Goal: Task Accomplishment & Management: Use online tool/utility

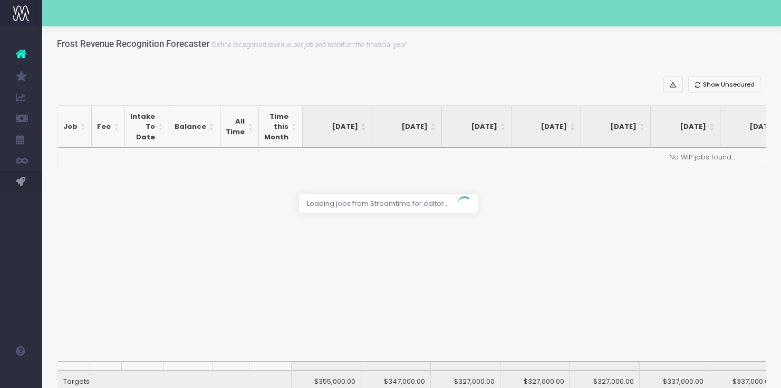
click at [709, 82] on div at bounding box center [390, 194] width 781 height 388
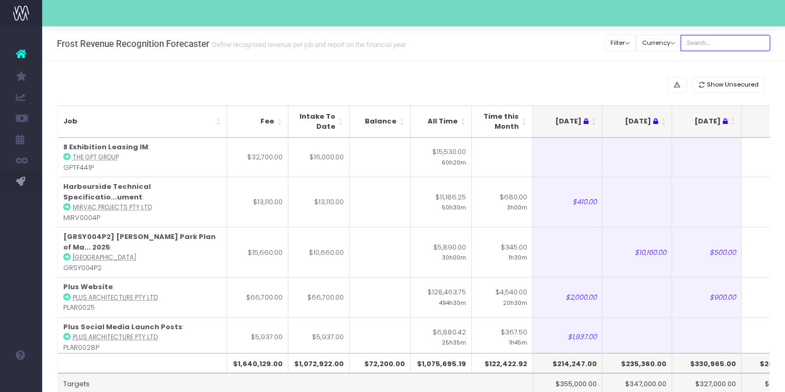
click at [710, 42] on input "text" at bounding box center [726, 43] width 90 height 16
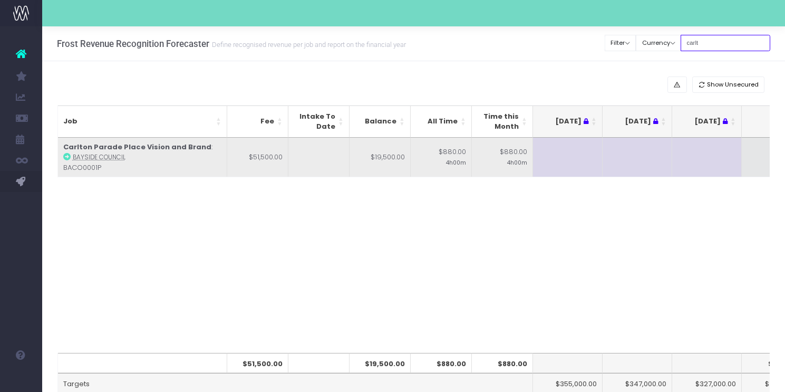
type input "carlt"
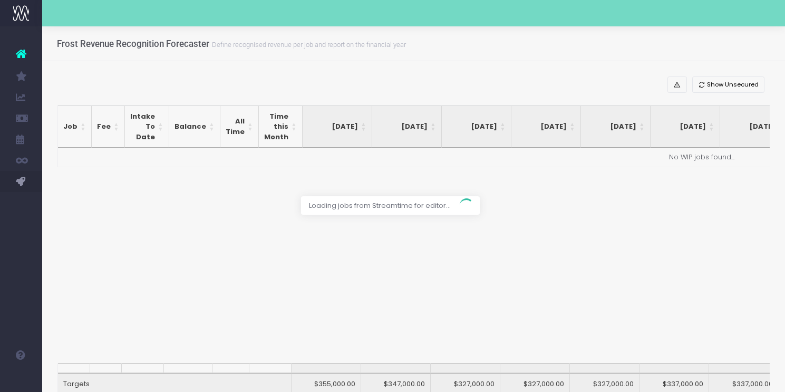
click at [731, 60] on div at bounding box center [392, 196] width 785 height 392
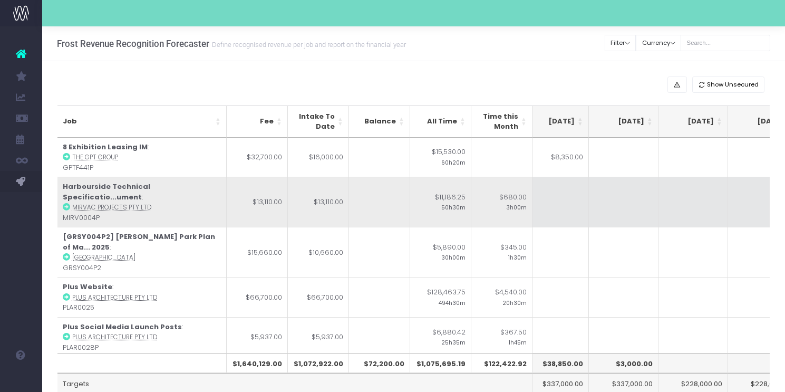
scroll to position [0, 372]
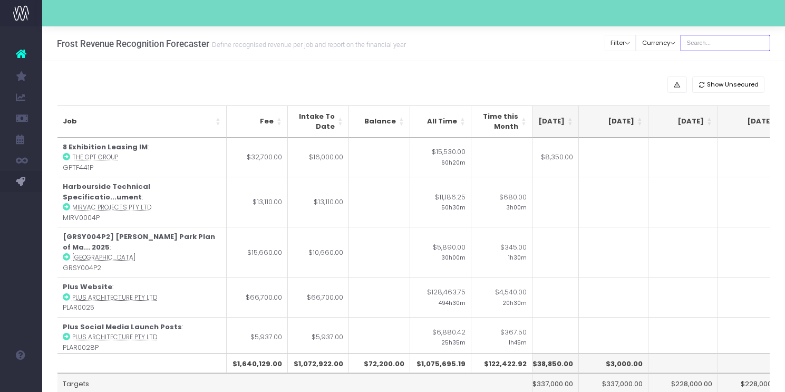
click at [731, 41] on input "text" at bounding box center [726, 43] width 90 height 16
type input "carlton"
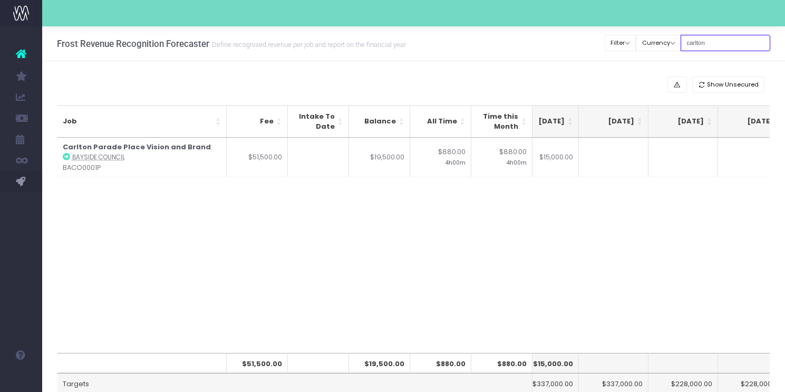
scroll to position [0, 373]
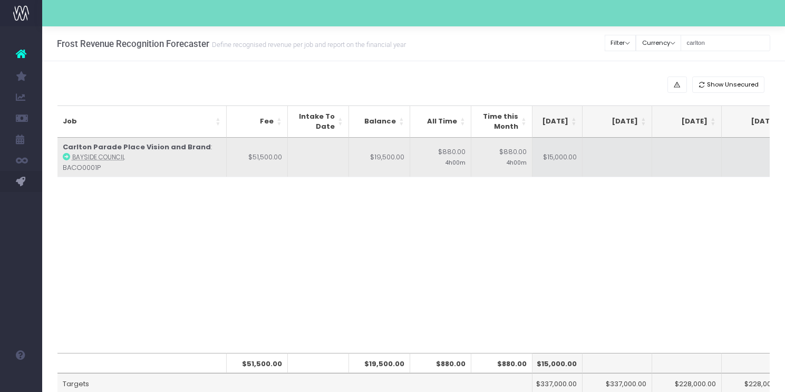
click at [670, 162] on td at bounding box center [688, 158] width 70 height 40
type input "13500"
